Goal: Check status: Check status

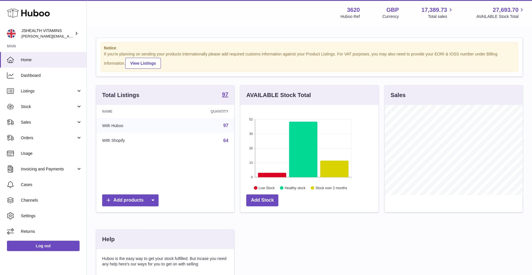
scroll to position [90, 138]
click at [49, 104] on span "Stock" at bounding box center [48, 106] width 55 height 5
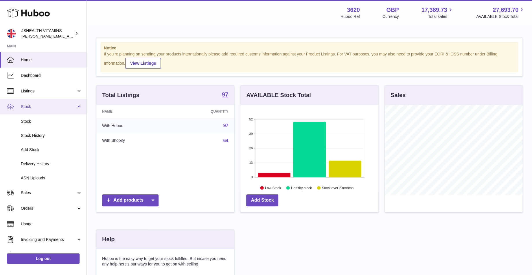
click at [49, 105] on span "Stock" at bounding box center [48, 106] width 55 height 5
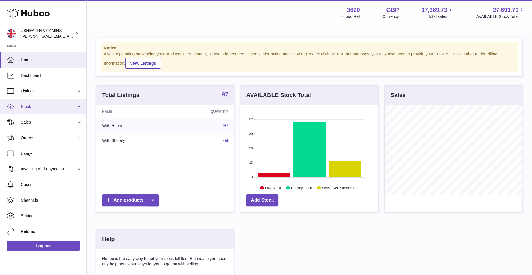
click at [49, 105] on span "Stock" at bounding box center [48, 106] width 55 height 5
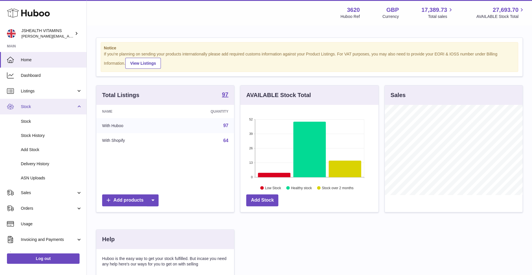
click at [49, 105] on span "Stock" at bounding box center [48, 106] width 55 height 5
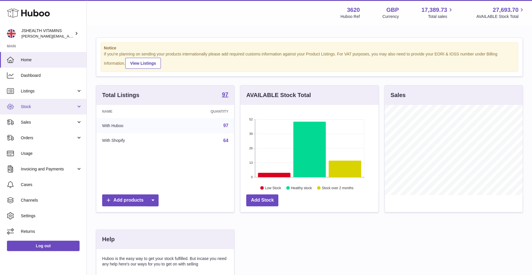
click at [47, 109] on span "Stock" at bounding box center [48, 106] width 55 height 5
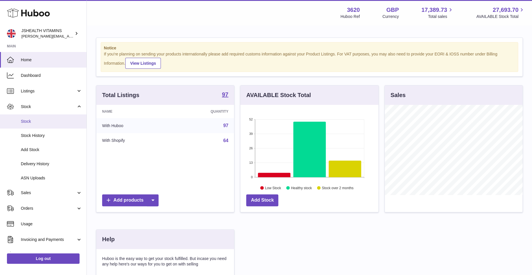
click at [44, 121] on span "Stock" at bounding box center [51, 121] width 61 height 5
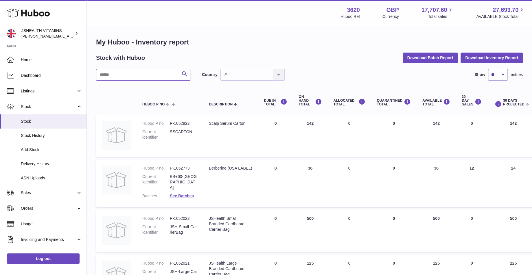
click at [124, 71] on input "text" at bounding box center [143, 75] width 94 height 12
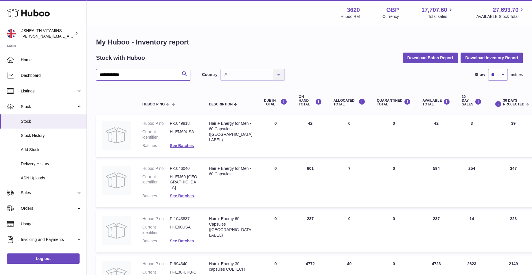
scroll to position [111, 0]
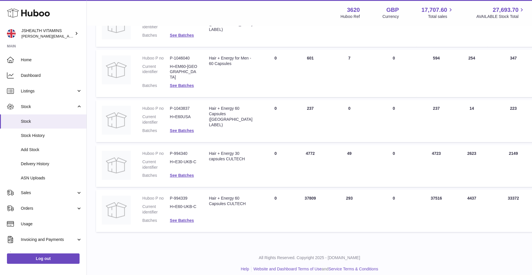
click at [222, 198] on div "Hair + Energy 60 Capsules CULTECH" at bounding box center [230, 201] width 43 height 11
copy tr "Hair + Energy 60 Capsules CULTECH"
click at [185, 196] on dd "P-994339" at bounding box center [183, 198] width 27 height 5
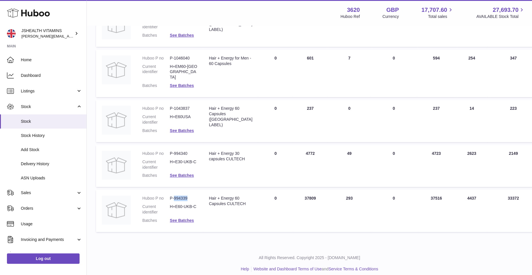
click at [185, 196] on dd "P-994339" at bounding box center [183, 198] width 27 height 5
copy dl "P-994339"
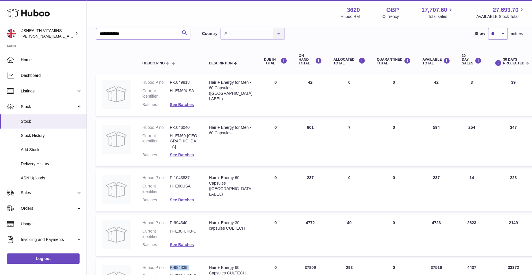
scroll to position [0, 0]
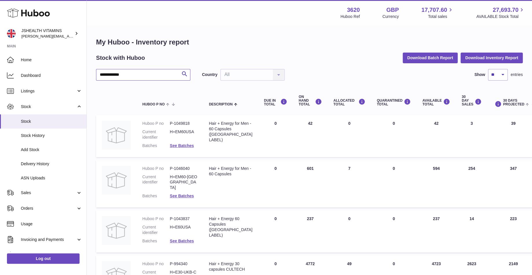
click at [129, 79] on input "**********" at bounding box center [143, 75] width 94 height 12
paste input "text"
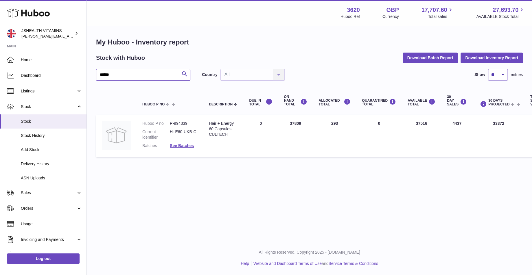
type input "******"
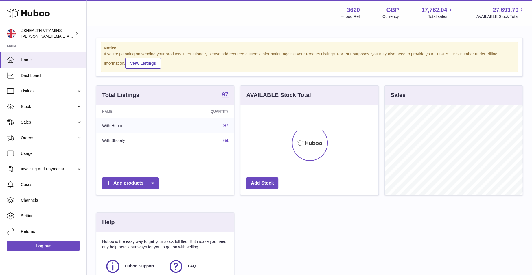
scroll to position [90, 138]
click at [35, 242] on link "Log out" at bounding box center [43, 246] width 73 height 10
